Goal: Information Seeking & Learning: Learn about a topic

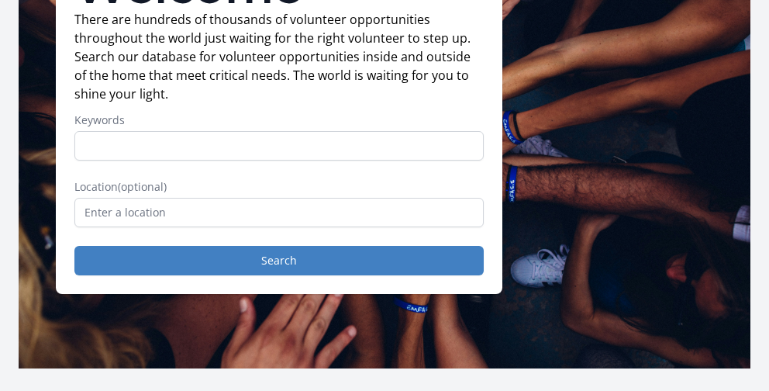
scroll to position [181, 0]
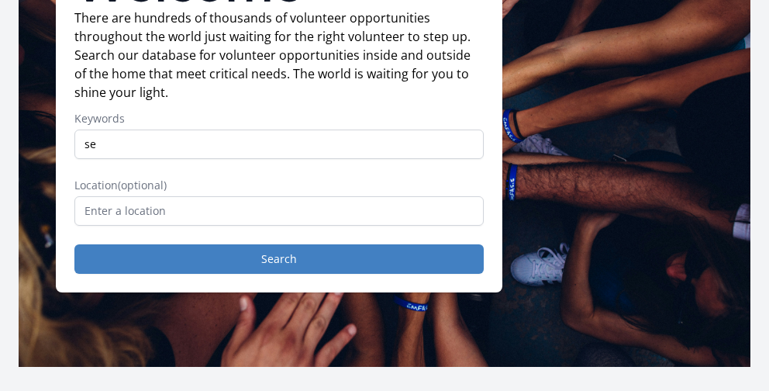
type input "s"
type input "community service"
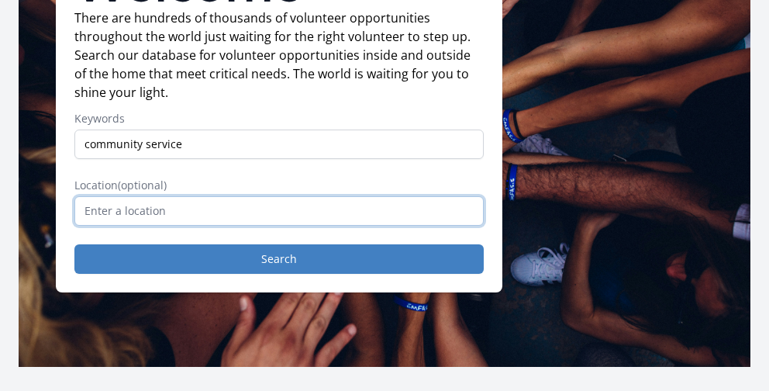
click at [321, 208] on input "text" at bounding box center [278, 210] width 409 height 29
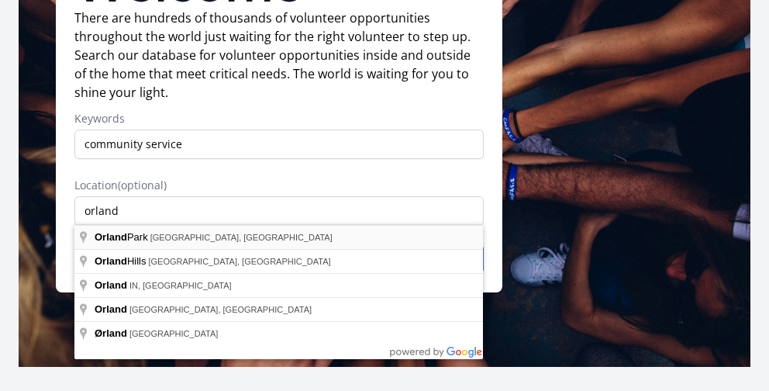
type input "[GEOGRAPHIC_DATA], [GEOGRAPHIC_DATA], [GEOGRAPHIC_DATA]"
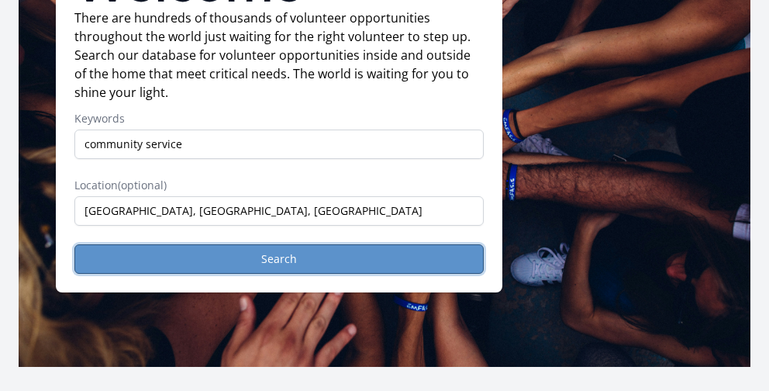
click at [299, 260] on button "Search" at bounding box center [278, 258] width 409 height 29
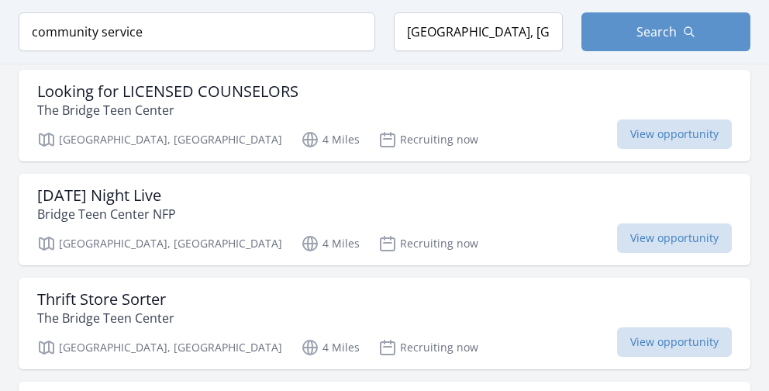
scroll to position [1414, 0]
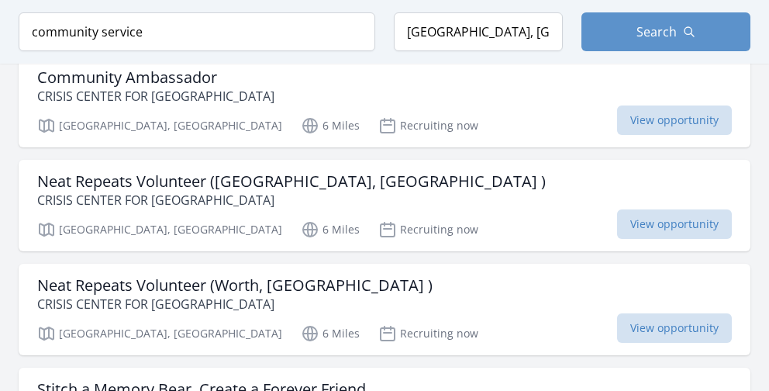
scroll to position [2268, 0]
